Goal: Find specific page/section: Find specific page/section

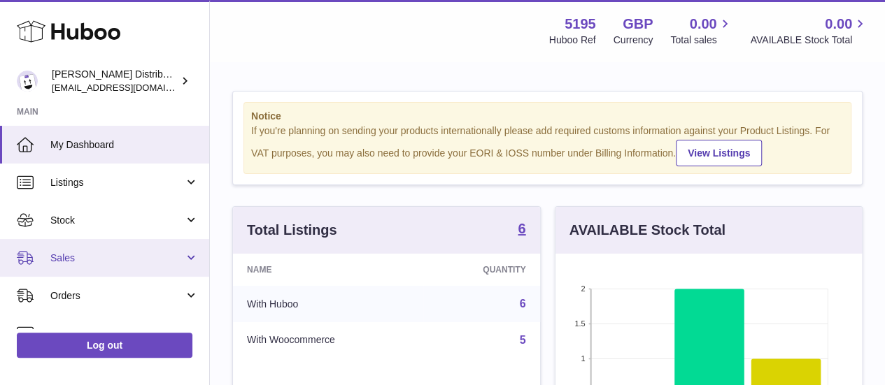
scroll to position [218, 306]
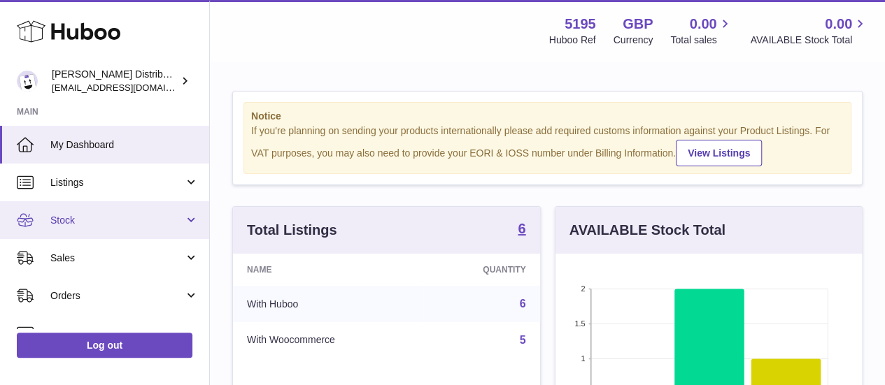
click at [78, 235] on link "Stock" at bounding box center [104, 220] width 209 height 38
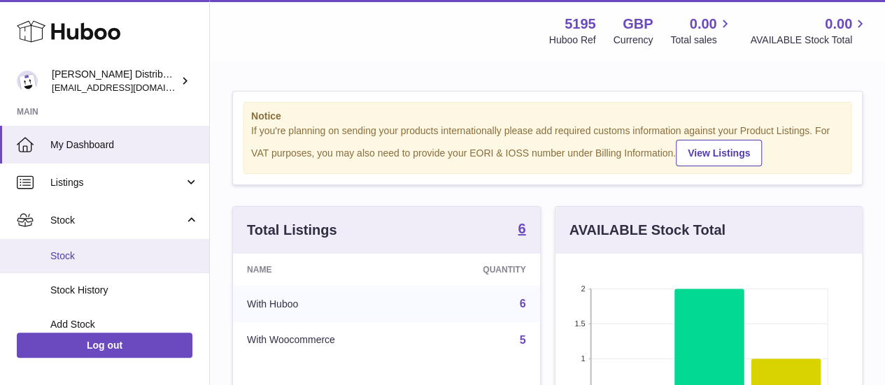
click at [79, 265] on link "Stock" at bounding box center [104, 256] width 209 height 34
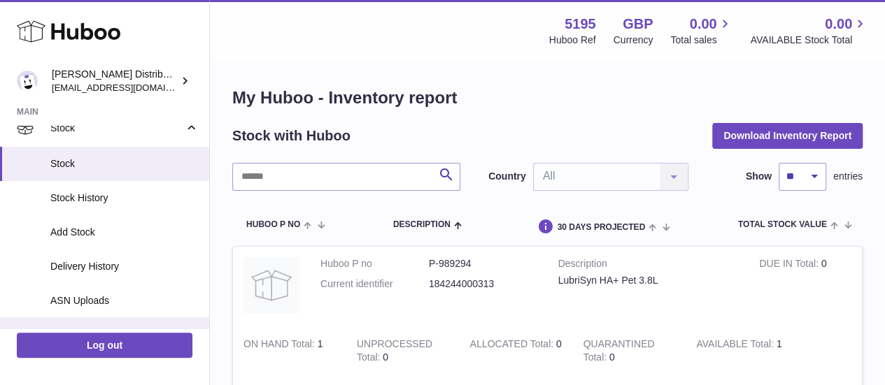
scroll to position [93, 0]
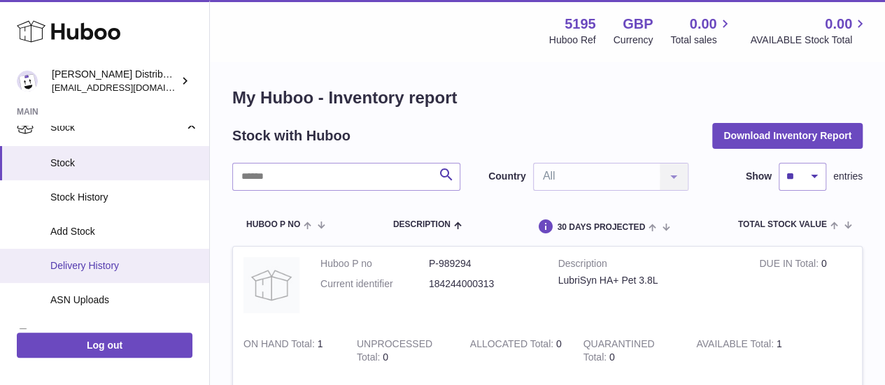
click at [108, 271] on span "Delivery History" at bounding box center [124, 266] width 148 height 13
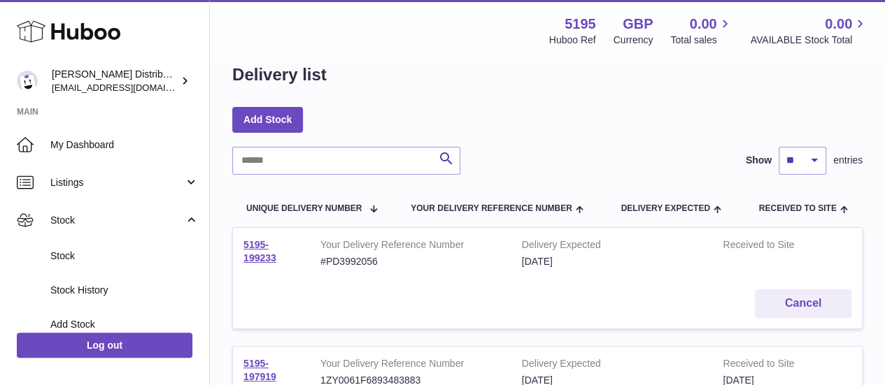
scroll to position [29, 0]
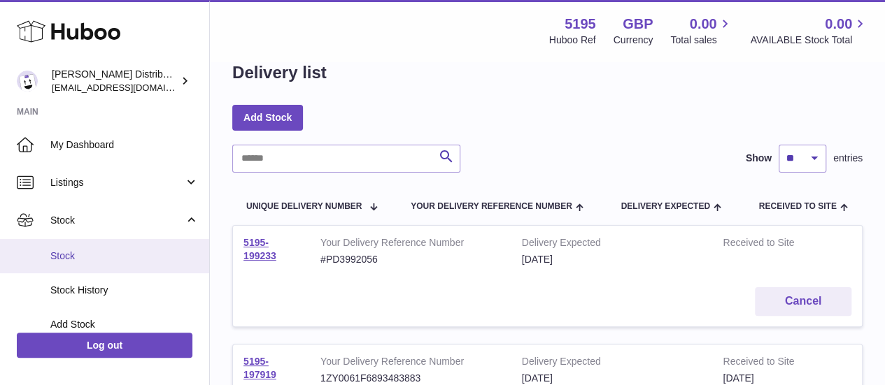
click at [104, 269] on link "Stock" at bounding box center [104, 256] width 209 height 34
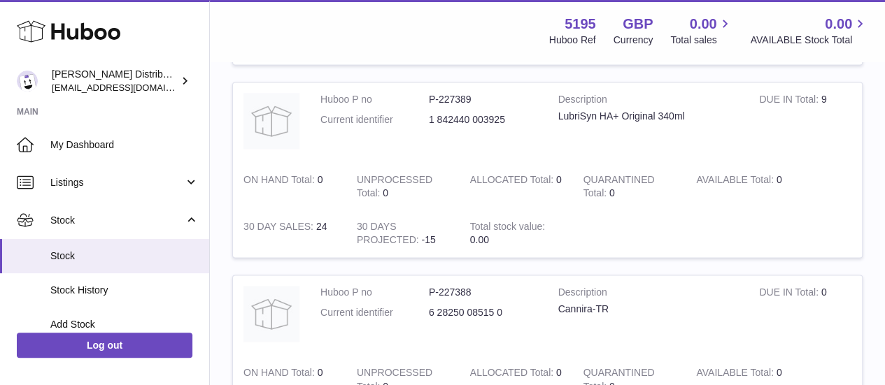
scroll to position [943, 0]
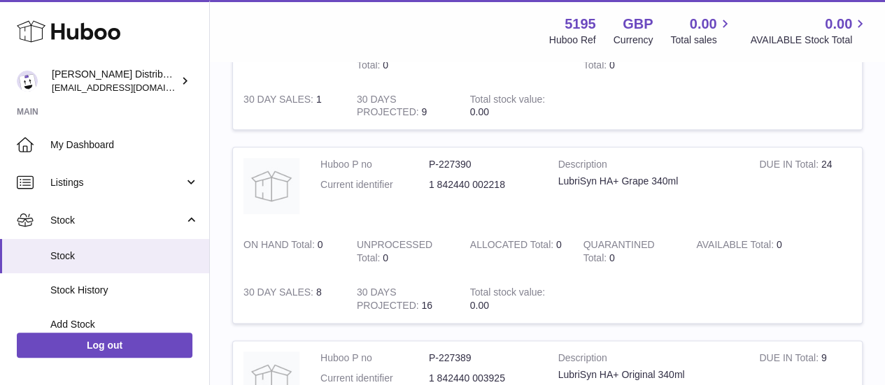
scroll to position [684, 0]
